Goal: Find specific page/section: Find specific page/section

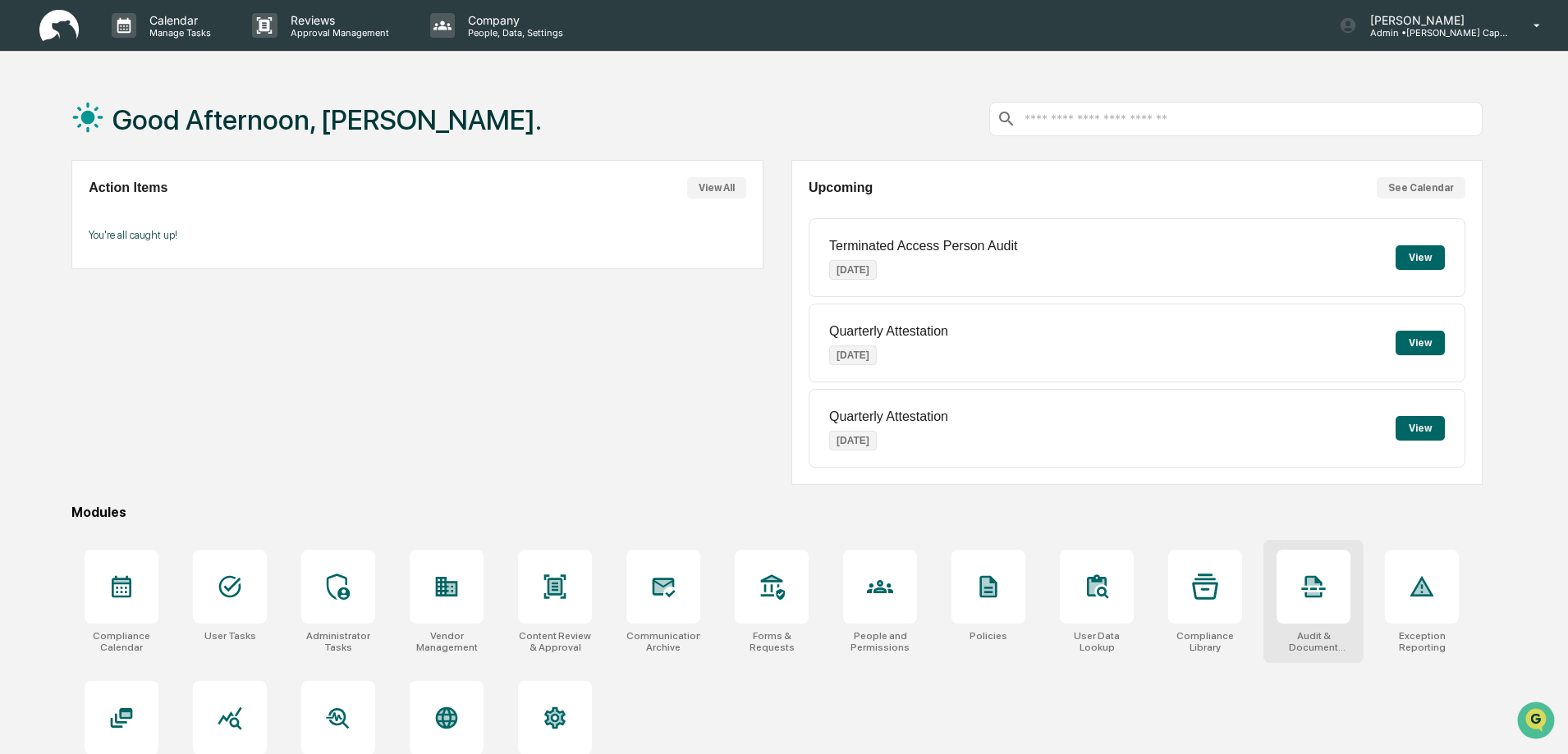
click at [1310, 592] on icon at bounding box center [1313, 587] width 26 height 26
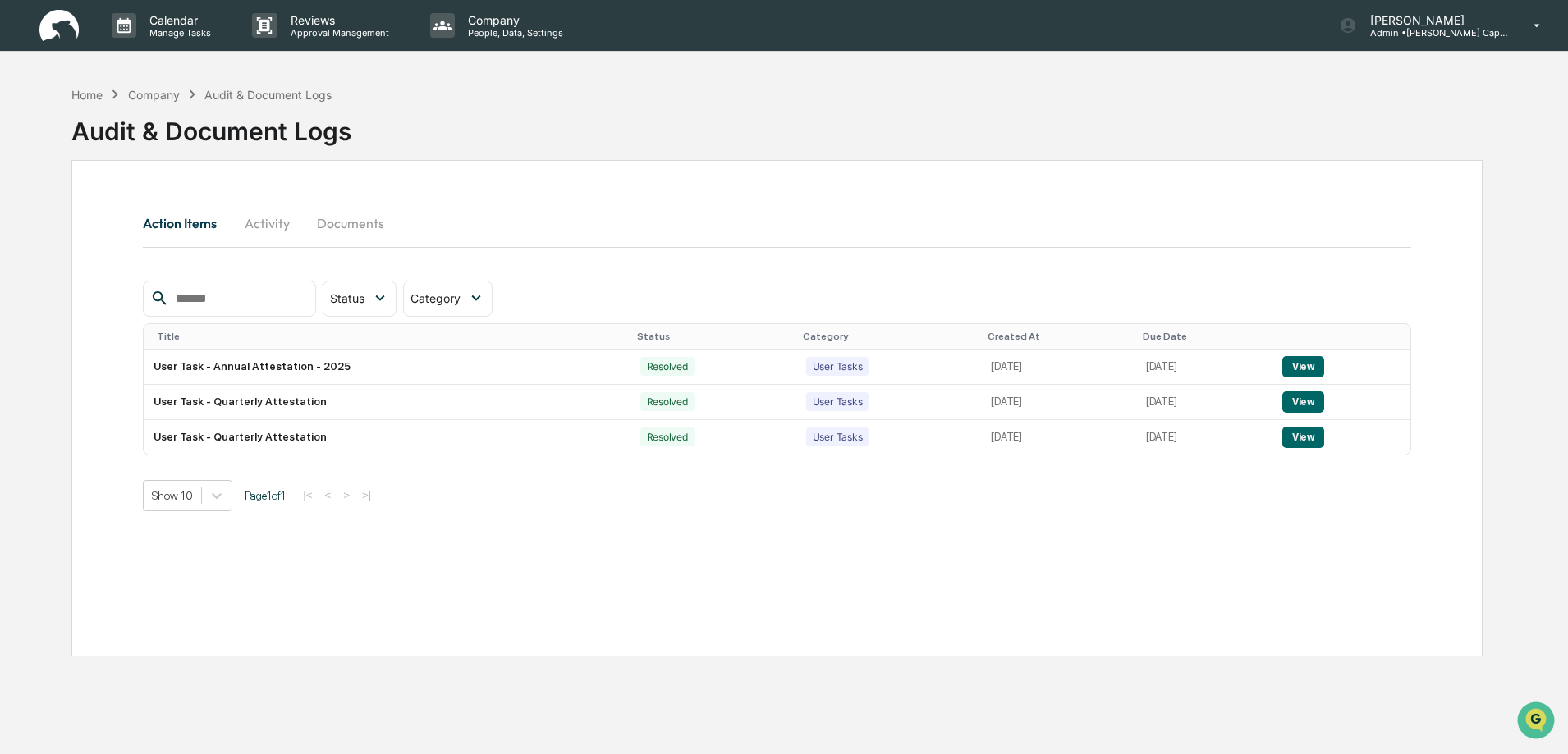
click at [360, 224] on button "Documents" at bounding box center [350, 223] width 93 height 40
